Goal: Find specific page/section

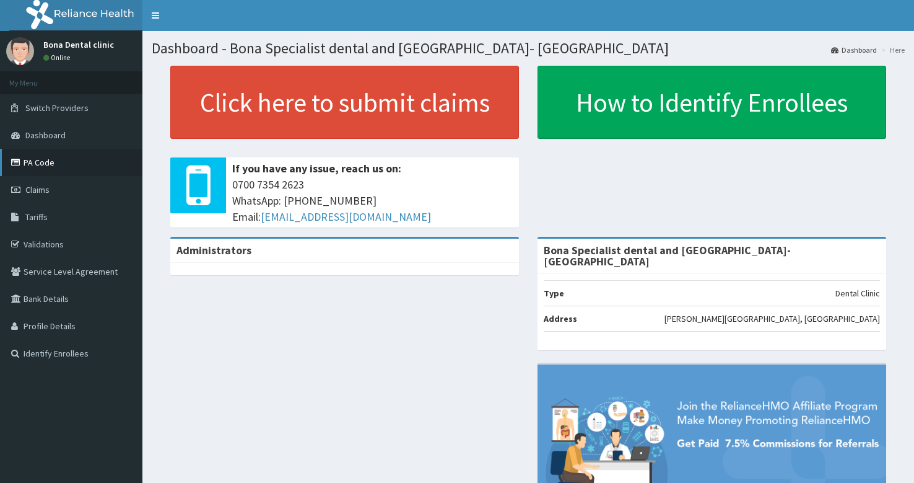
click at [36, 155] on link "PA Code" at bounding box center [71, 162] width 142 height 27
click at [56, 159] on link "PA Code" at bounding box center [71, 162] width 142 height 27
